Goal: Navigation & Orientation: Find specific page/section

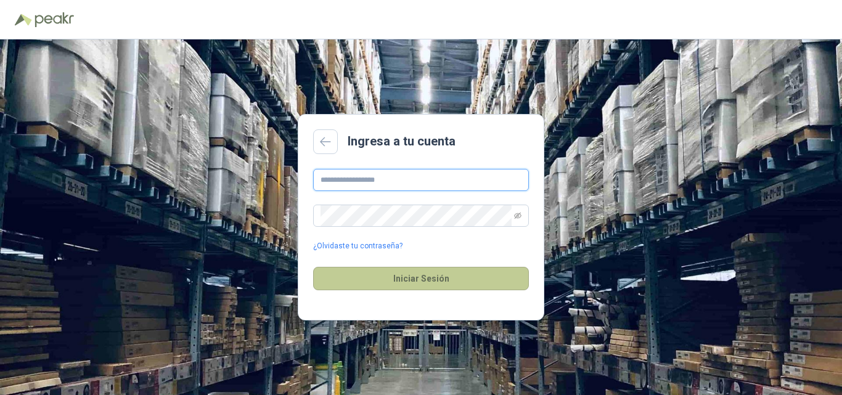
type input "**********"
click at [434, 274] on button "Iniciar Sesión" at bounding box center [421, 278] width 216 height 23
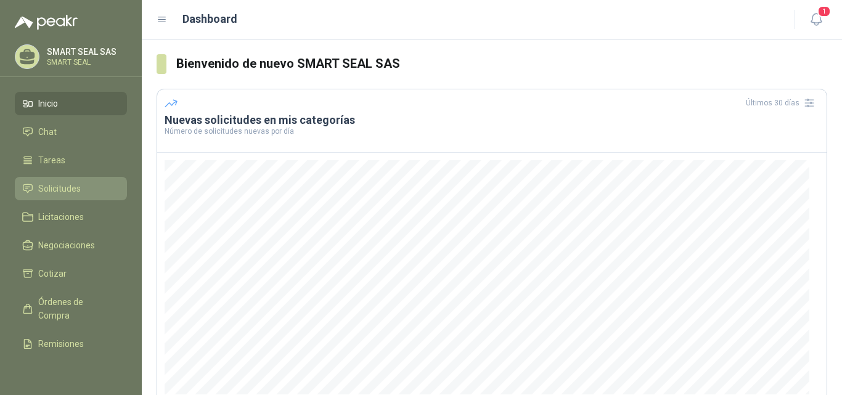
click at [65, 186] on span "Solicitudes" at bounding box center [59, 189] width 43 height 14
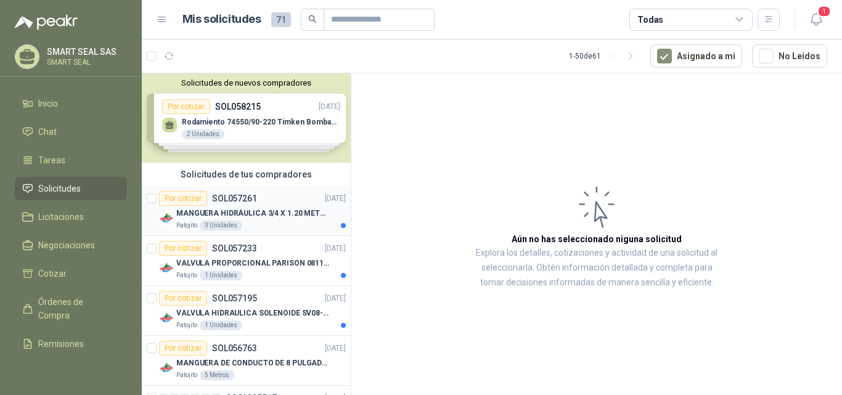
click at [244, 220] on div "MANGUERA HIDRÁULICA 3/4 X 1.20 METROS DE LONGITUD HR-HR-ACOPLADA" at bounding box center [261, 213] width 170 height 15
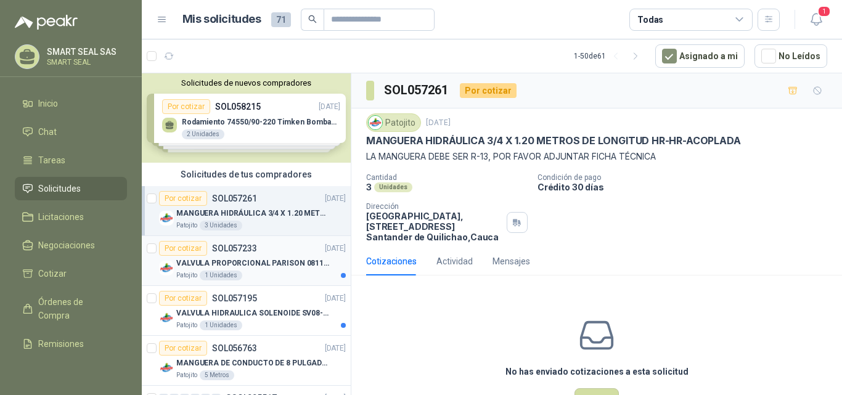
click at [245, 263] on p "VALVULA PROPORCIONAL PARISON 0811404612 / 4WRPEH6C4 REXROTH" at bounding box center [253, 264] width 154 height 12
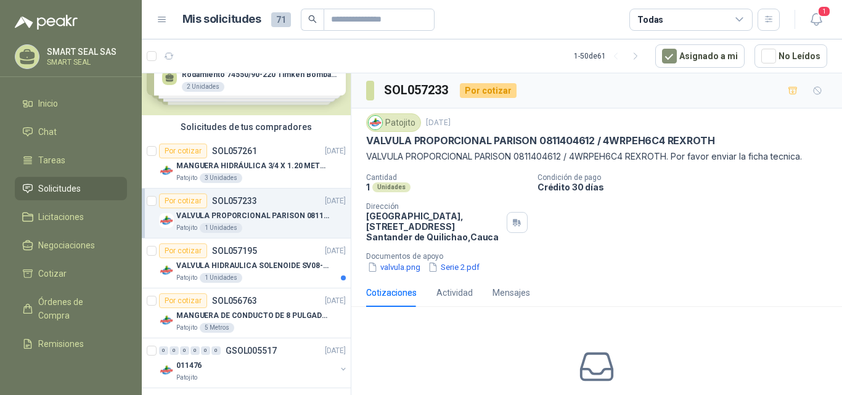
scroll to position [62, 0]
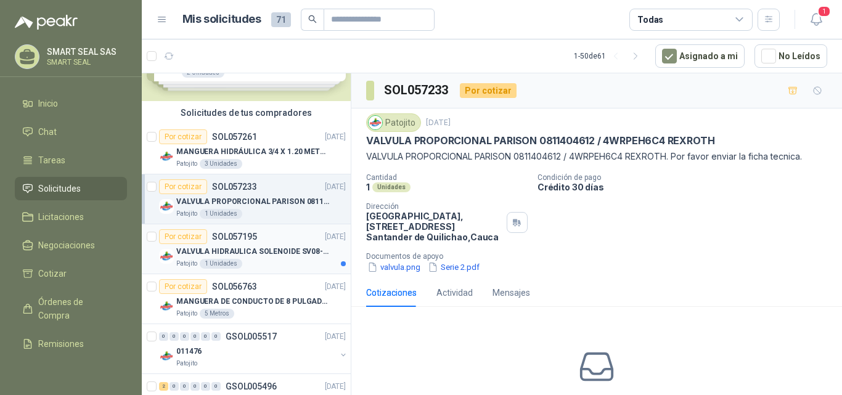
click at [231, 247] on p "VALVULA HIDRAULICA SOLENOIDE SV08-20 REF : SV08-3B-N-24DC-DG NORMALMENTE CERRADA" at bounding box center [253, 252] width 154 height 12
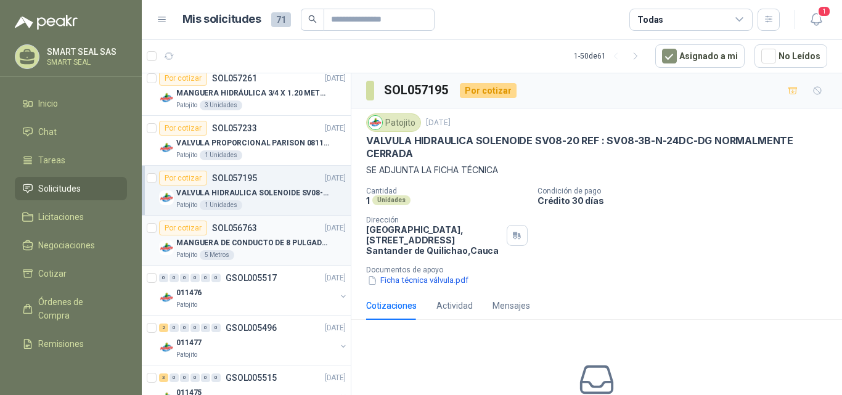
scroll to position [123, 0]
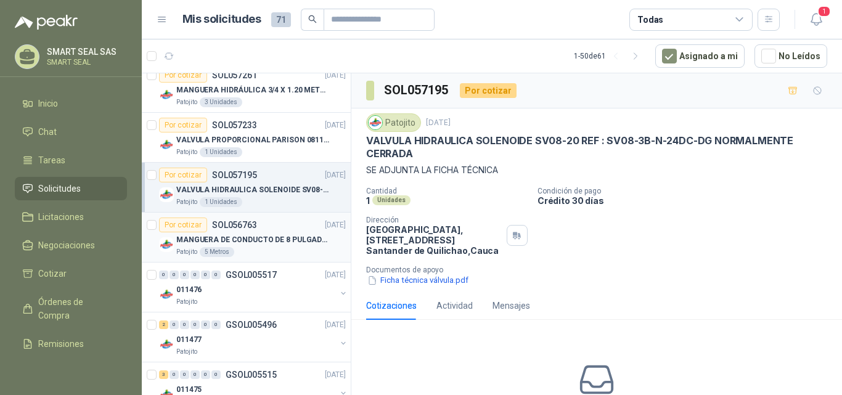
click at [248, 237] on p "MANGUERA DE CONDUCTO DE 8 PULGADAS DE ALAMBRE DE ACERO PU" at bounding box center [253, 240] width 154 height 12
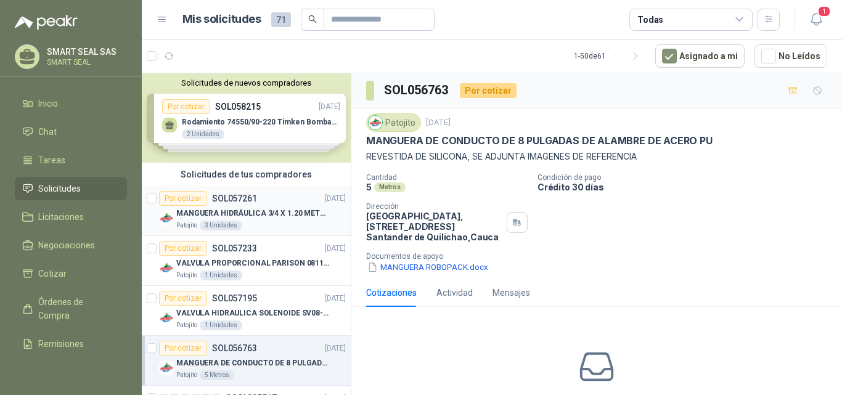
click at [250, 203] on p "SOL057261" at bounding box center [234, 198] width 45 height 9
